Goal: Information Seeking & Learning: Obtain resource

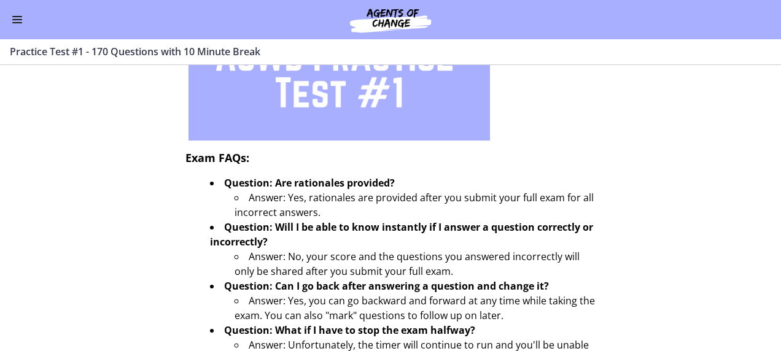
scroll to position [500, 0]
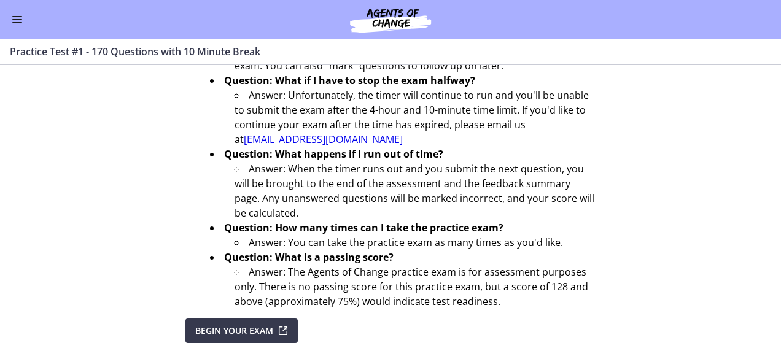
click at [14, 16] on span "Enable menu" at bounding box center [17, 16] width 10 height 1
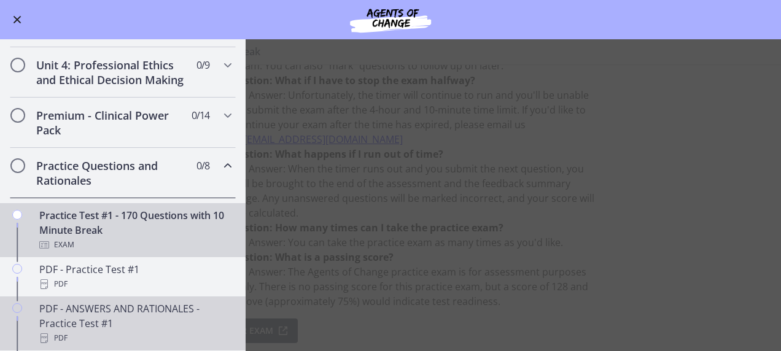
click at [122, 318] on div "PDF - ANSWERS AND RATIONALES - Practice Test #1 PDF" at bounding box center [135, 324] width 192 height 44
